Goal: Task Accomplishment & Management: Complete application form

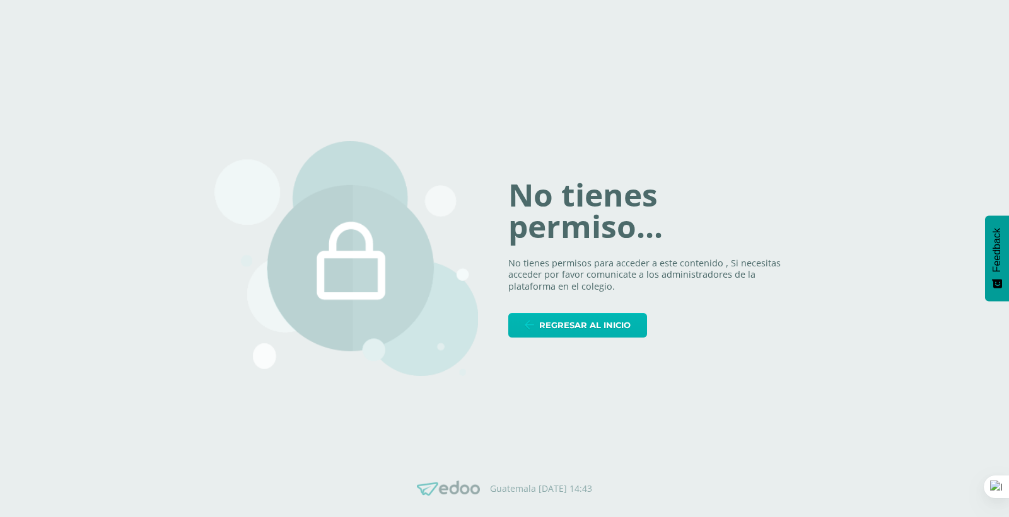
click at [576, 326] on span "Regresar al inicio" at bounding box center [584, 325] width 91 height 23
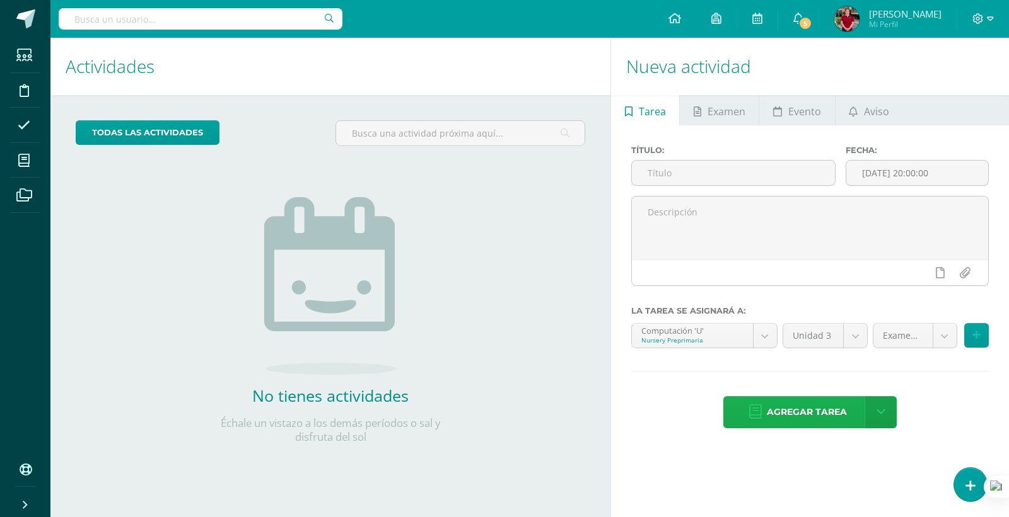
click at [805, 419] on span "Agregar tarea" at bounding box center [806, 412] width 80 height 31
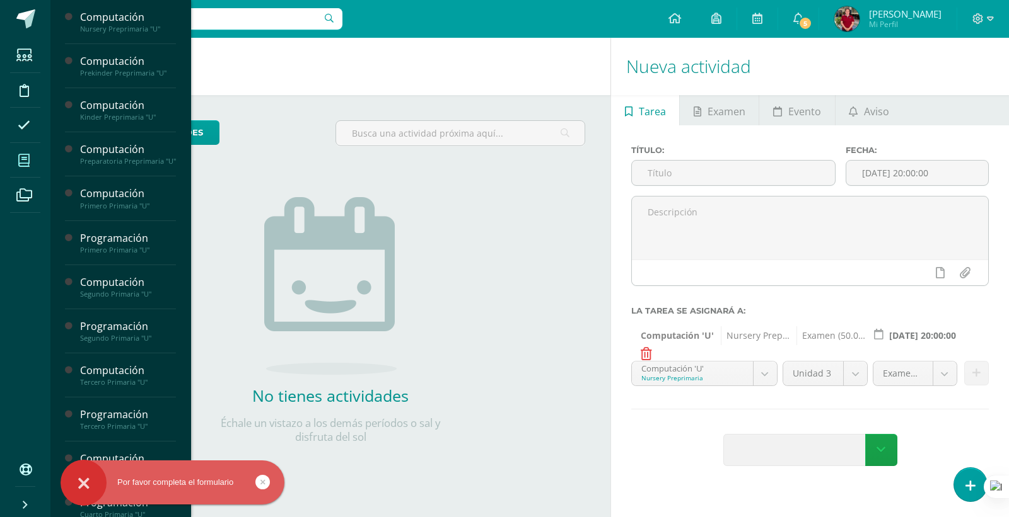
click at [22, 153] on span at bounding box center [24, 160] width 28 height 28
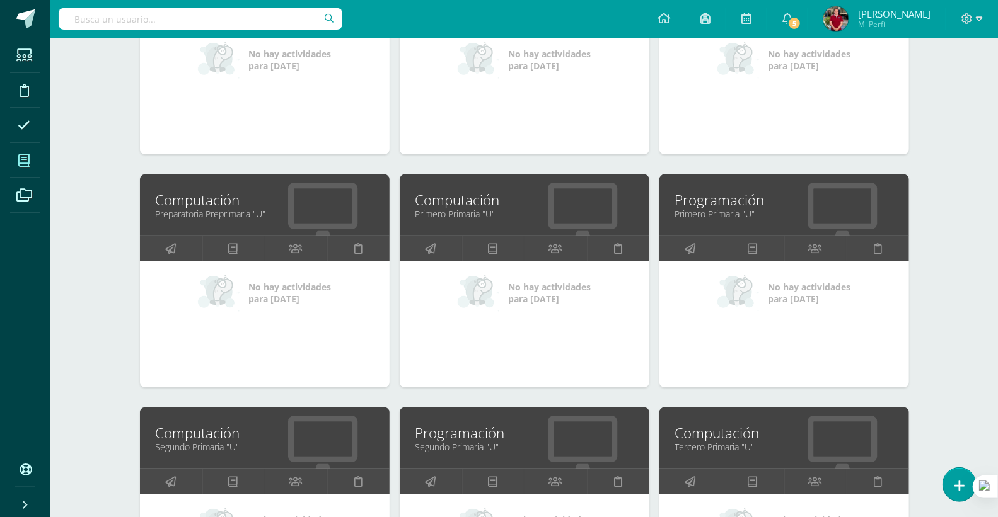
scroll to position [350, 0]
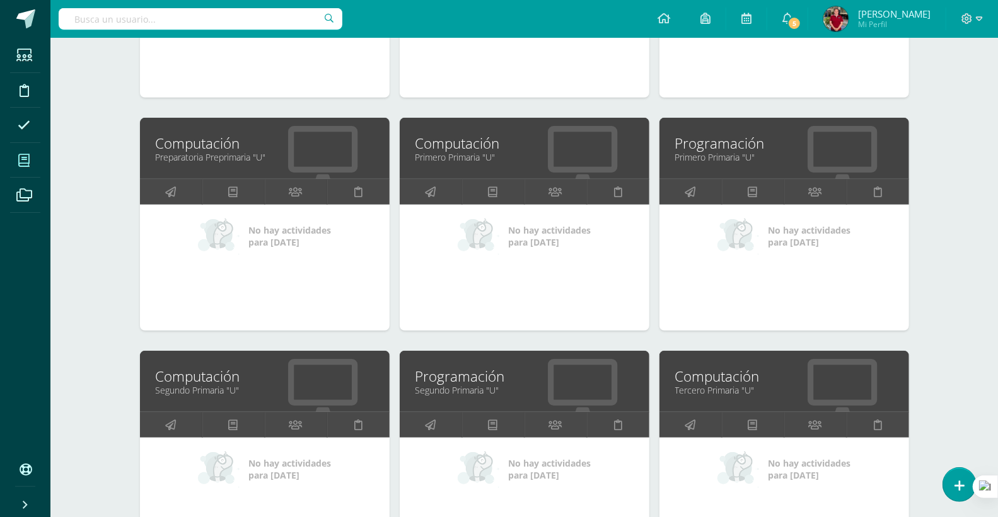
click at [290, 161] on link "Preparatoria Preprimaria "U"" at bounding box center [265, 157] width 218 height 12
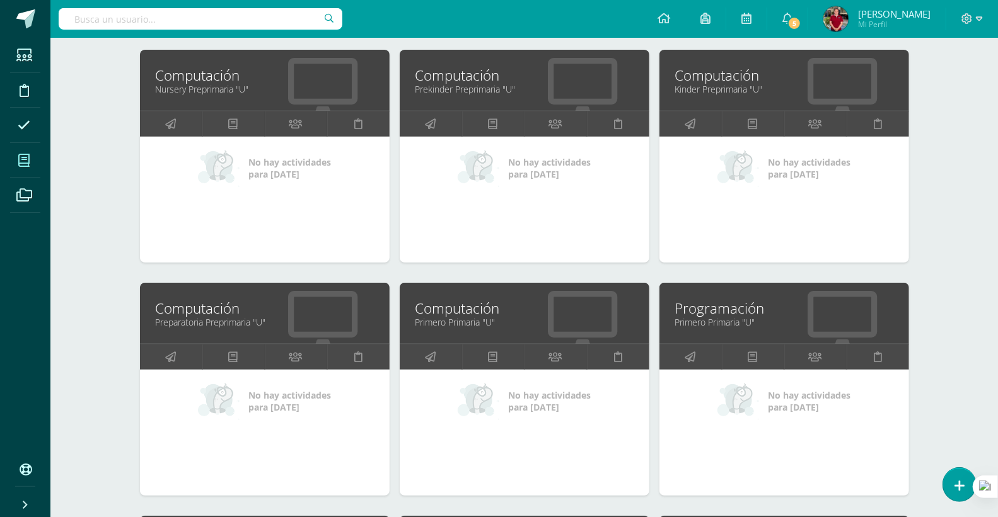
scroll to position [210, 0]
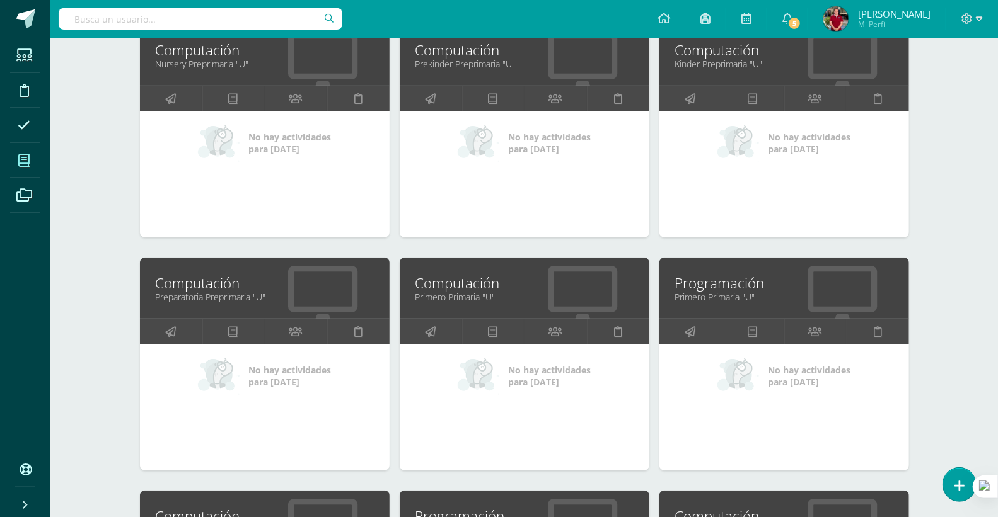
click at [532, 291] on link "Computación" at bounding box center [524, 284] width 218 height 20
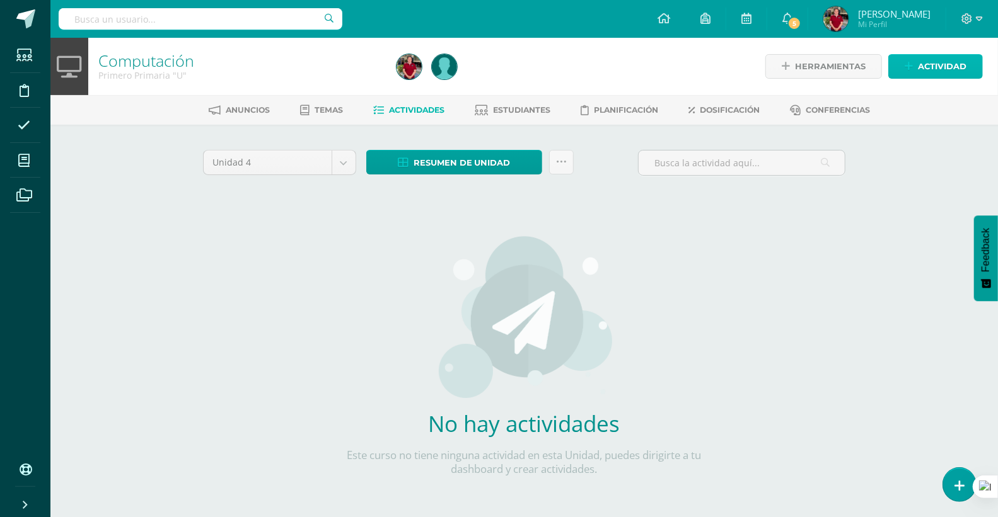
click at [927, 61] on span "Actividad" at bounding box center [942, 66] width 49 height 23
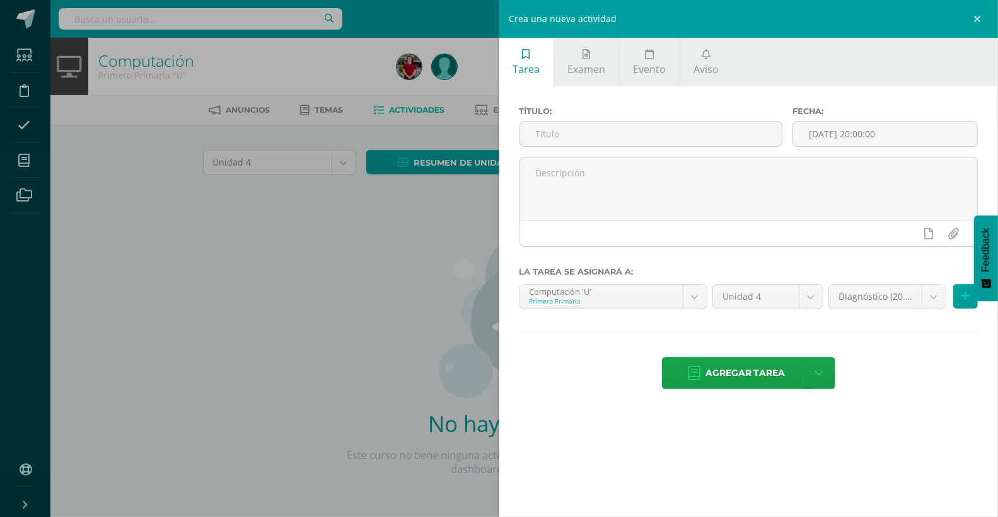
click at [366, 271] on div "Crea una nueva actividad Tarea Examen Evento Aviso Título: Fecha: 2025-09-11 20…" at bounding box center [499, 258] width 998 height 517
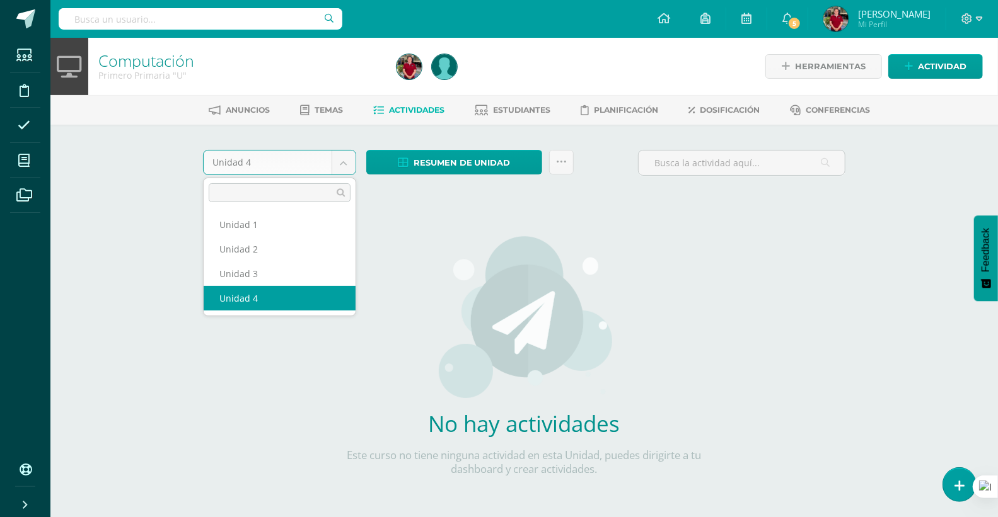
click at [347, 158] on body "Estudiantes Disciplina Asistencia Mis cursos Archivos Soporte Ayuda Reportar un…" at bounding box center [499, 270] width 998 height 541
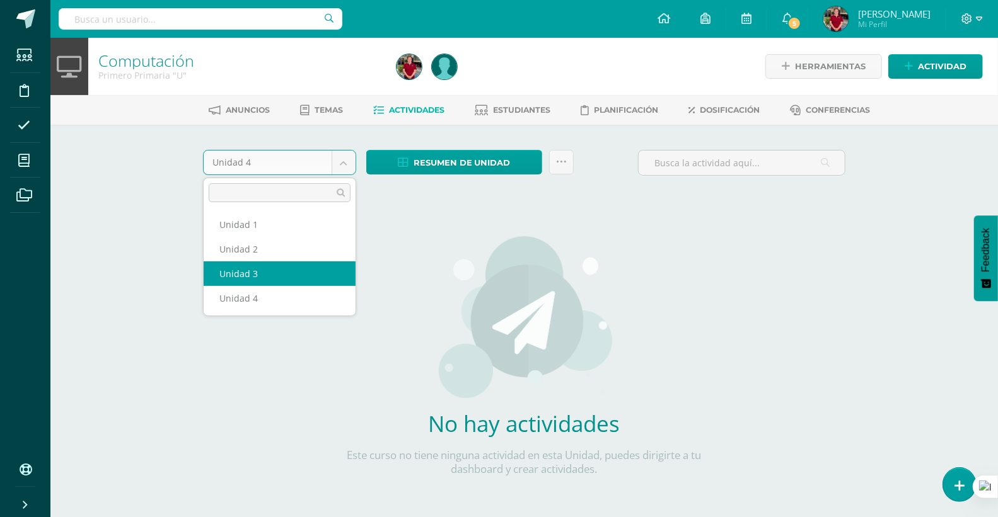
select select "Unidad 3"
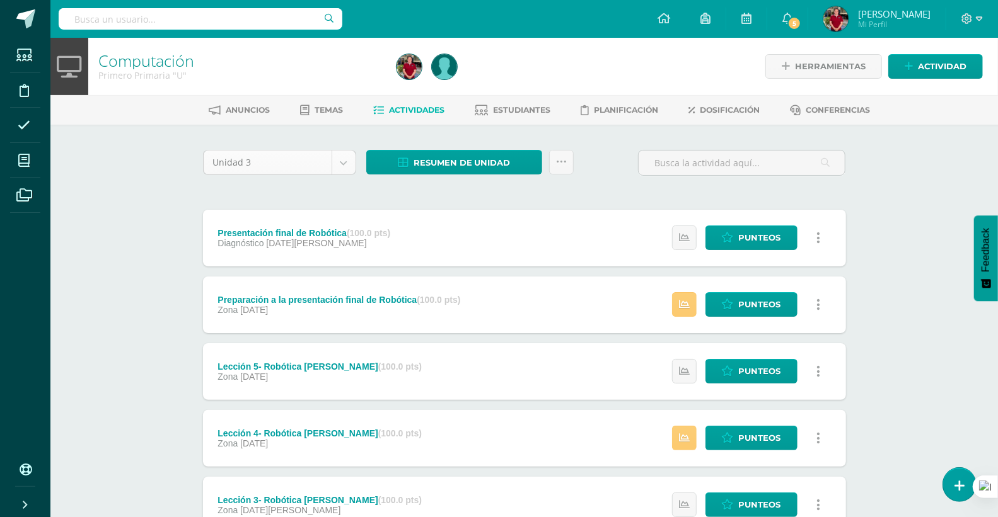
click at [347, 160] on body "Estudiantes Disciplina Asistencia Mis cursos Archivos Soporte Ayuda Reportar un…" at bounding box center [499, 375] width 998 height 751
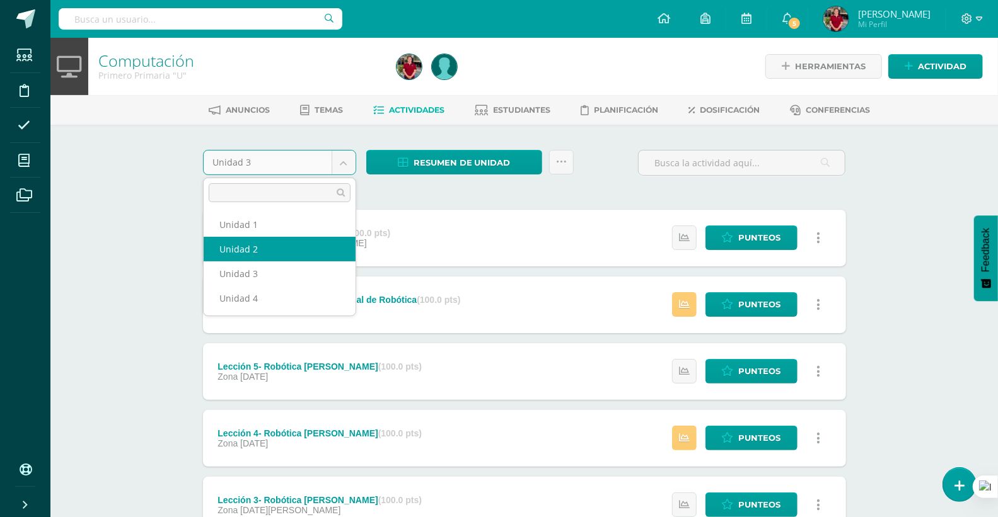
select select "Unidad 2"
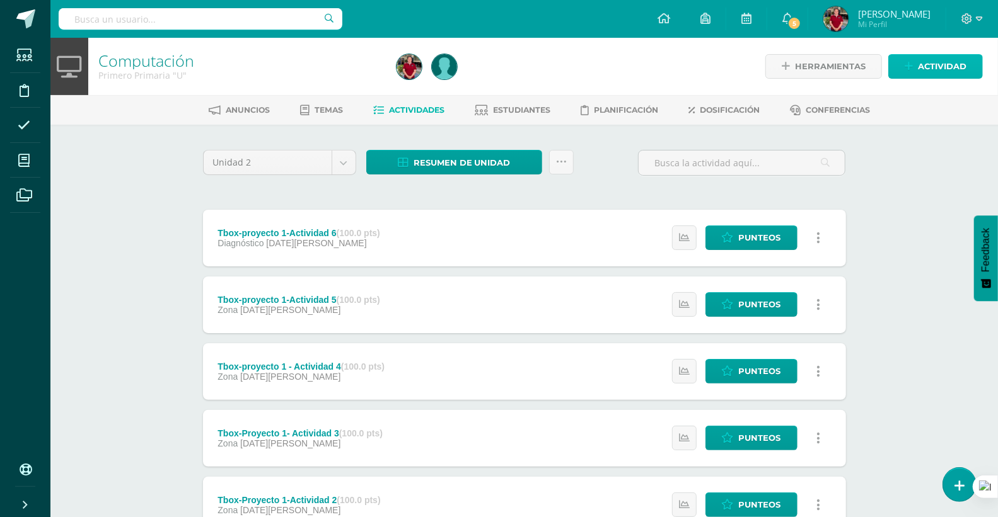
click at [937, 64] on span "Actividad" at bounding box center [942, 66] width 49 height 23
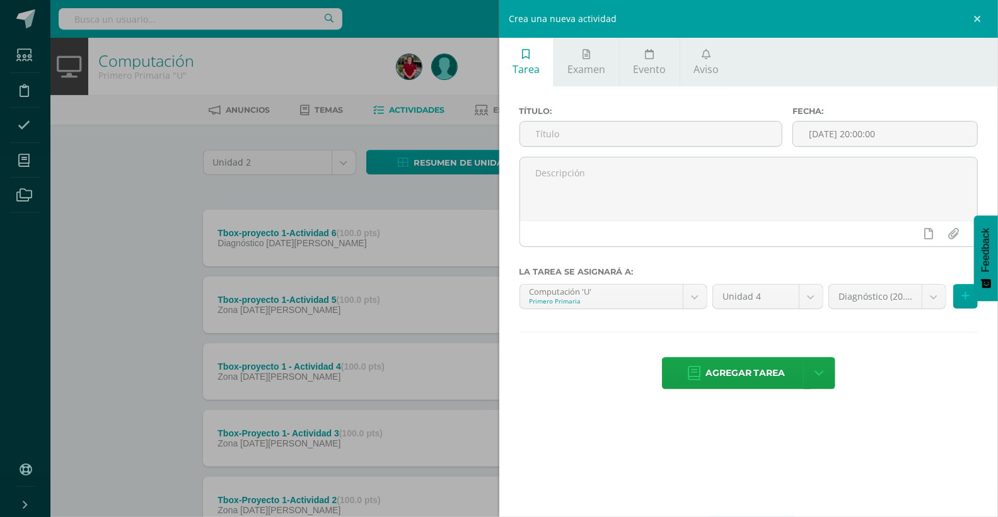
click at [82, 217] on div "Crea una nueva actividad Tarea Examen Evento Aviso Título: Fecha: 2025-09-11 20…" at bounding box center [499, 258] width 998 height 517
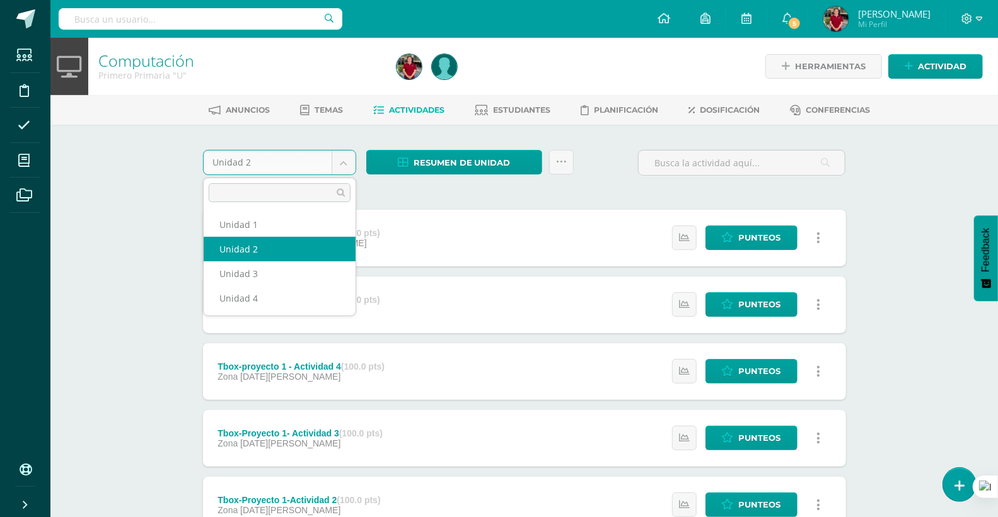
click at [342, 162] on body "Estudiantes Disciplina Asistencia Mis cursos Archivos Soporte Ayuda Reportar un…" at bounding box center [499, 342] width 998 height 685
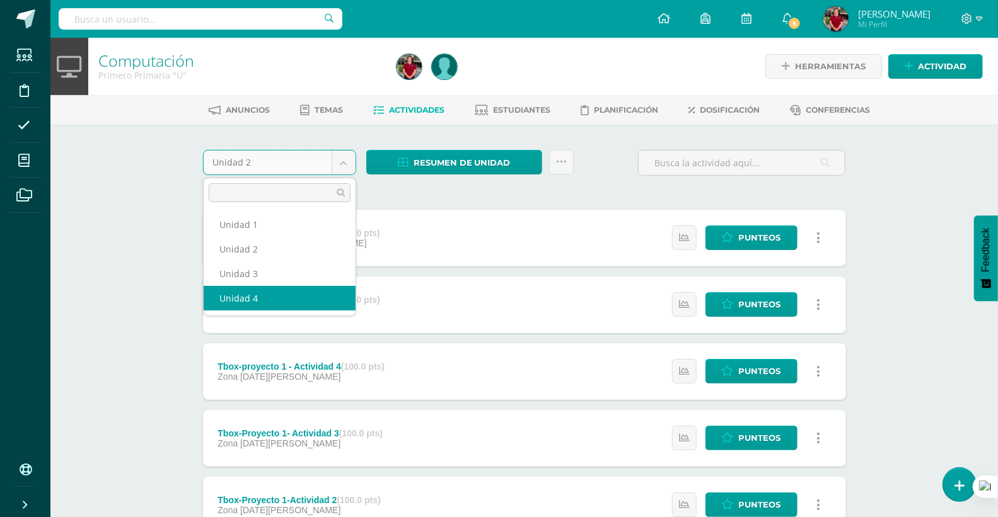
select select "Unidad 4"
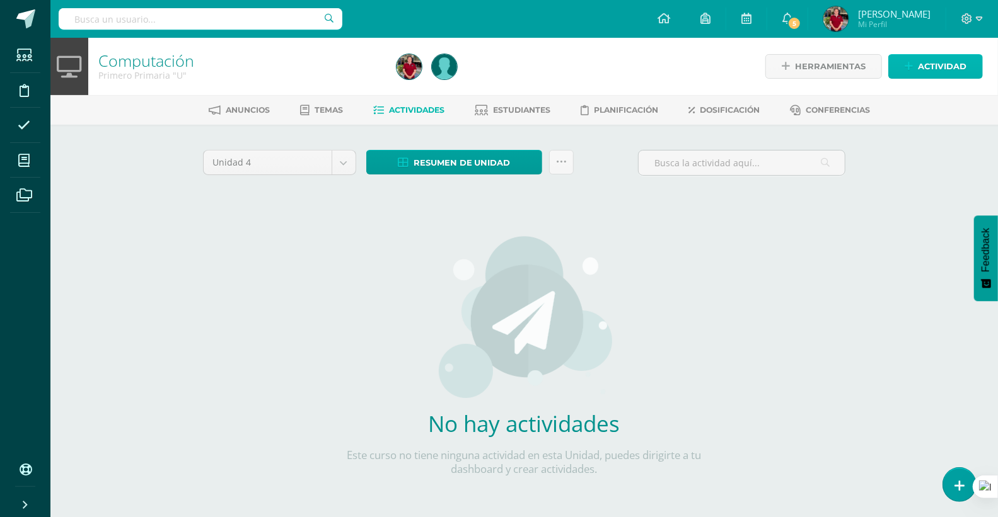
click at [927, 58] on span "Actividad" at bounding box center [942, 66] width 49 height 23
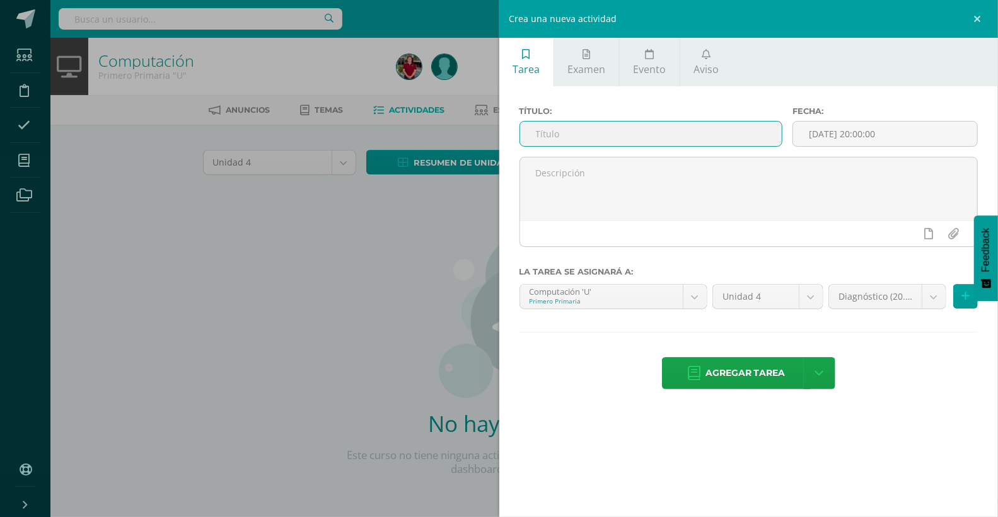
click at [635, 129] on input "text" at bounding box center [651, 134] width 262 height 25
click at [981, 14] on link at bounding box center [979, 19] width 38 height 38
